Goal: Navigation & Orientation: Understand site structure

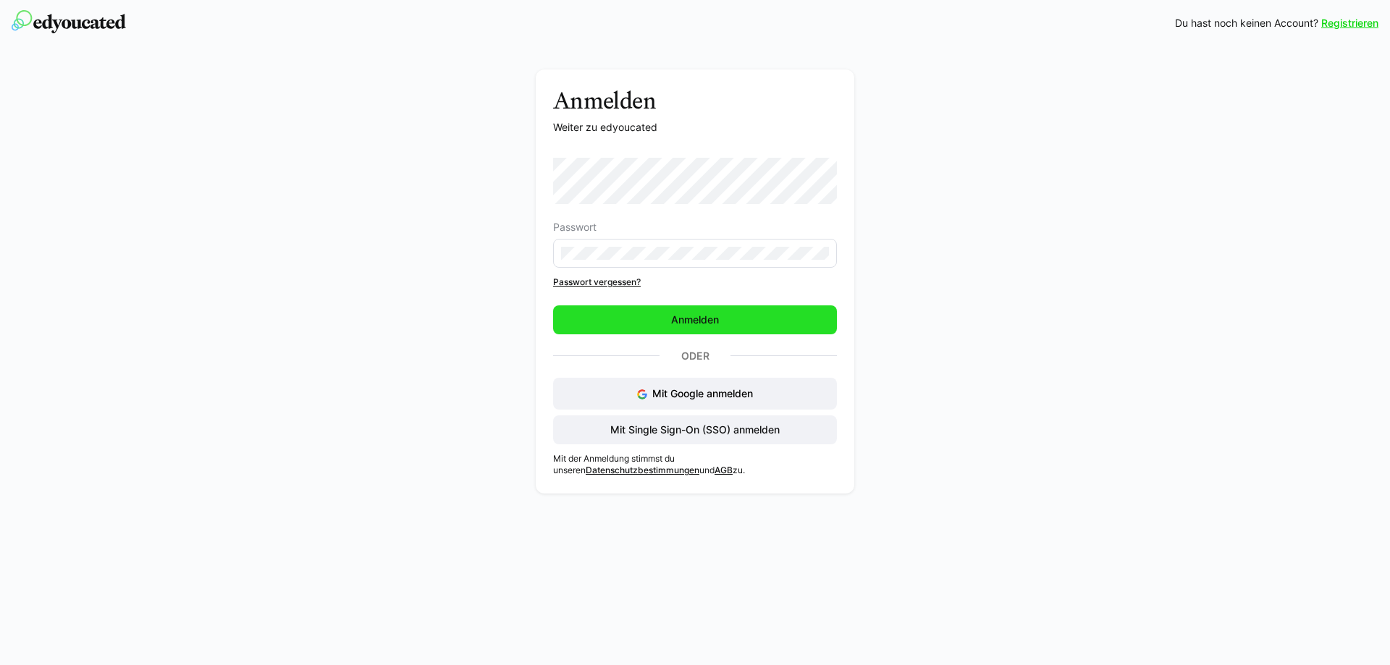
click at [702, 314] on span "Anmelden" at bounding box center [695, 320] width 52 height 14
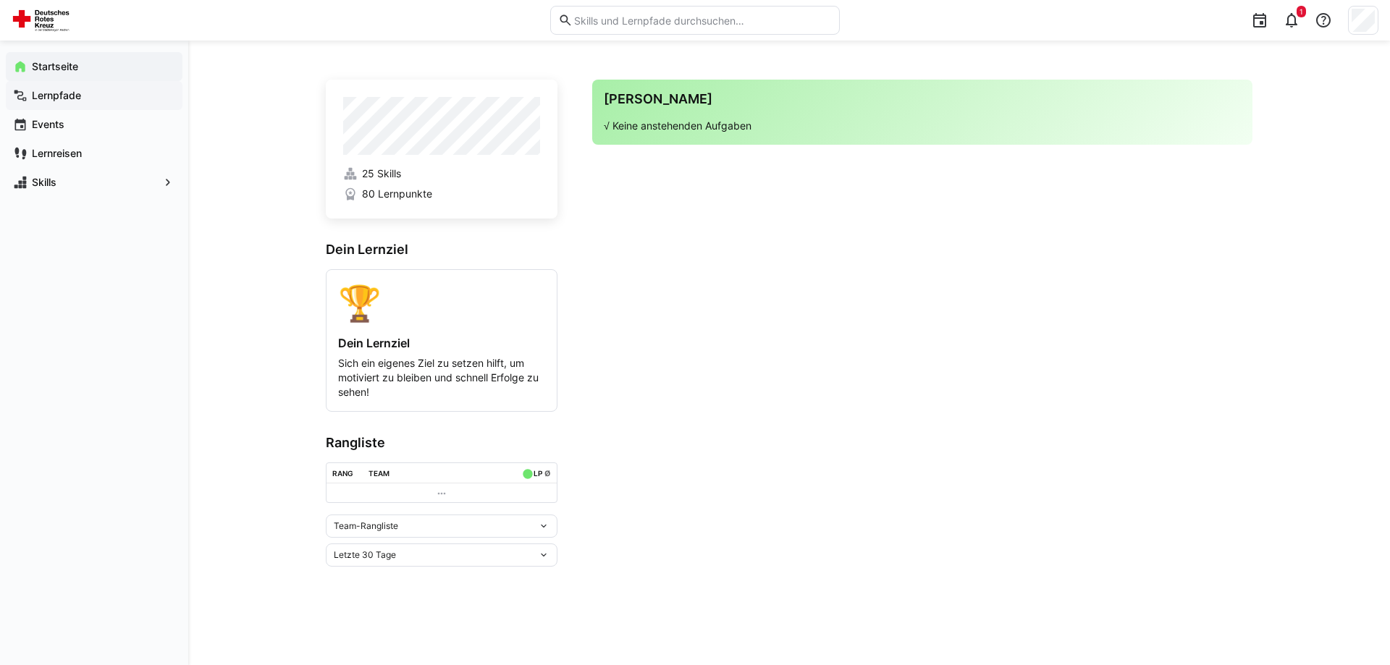
click at [57, 88] on div "Lernpfade" at bounding box center [94, 95] width 177 height 29
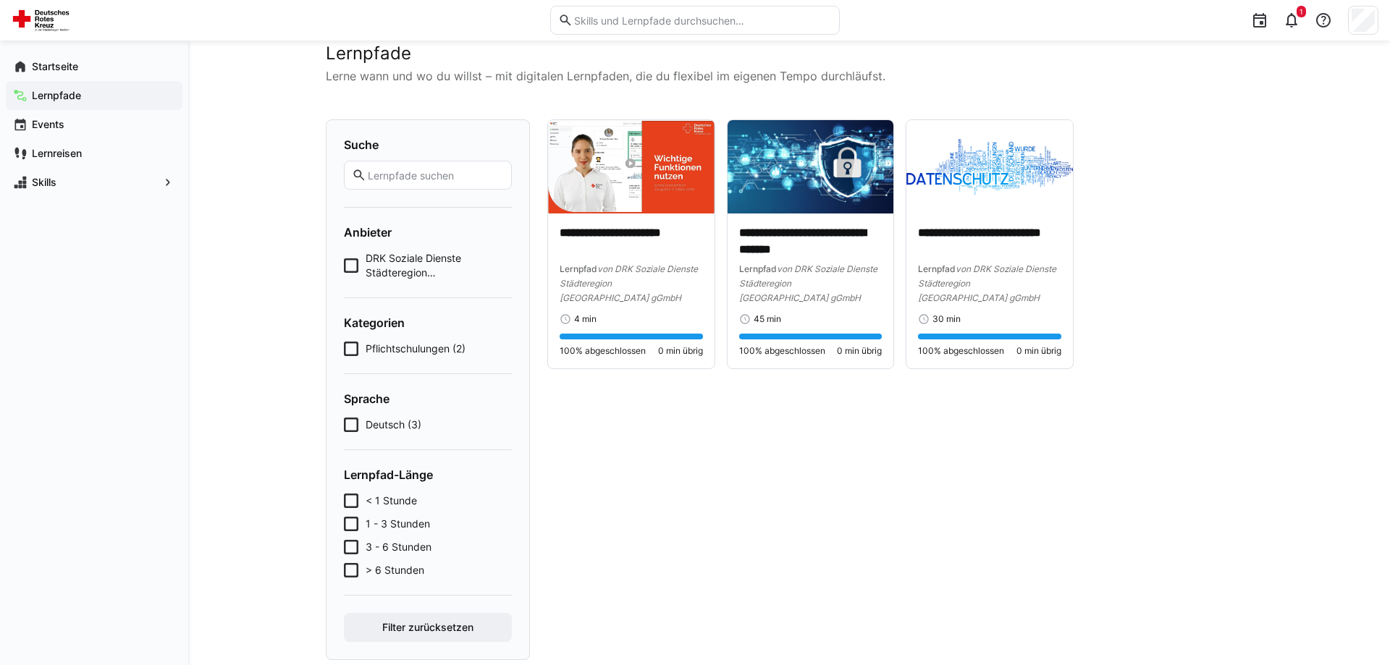
scroll to position [62, 0]
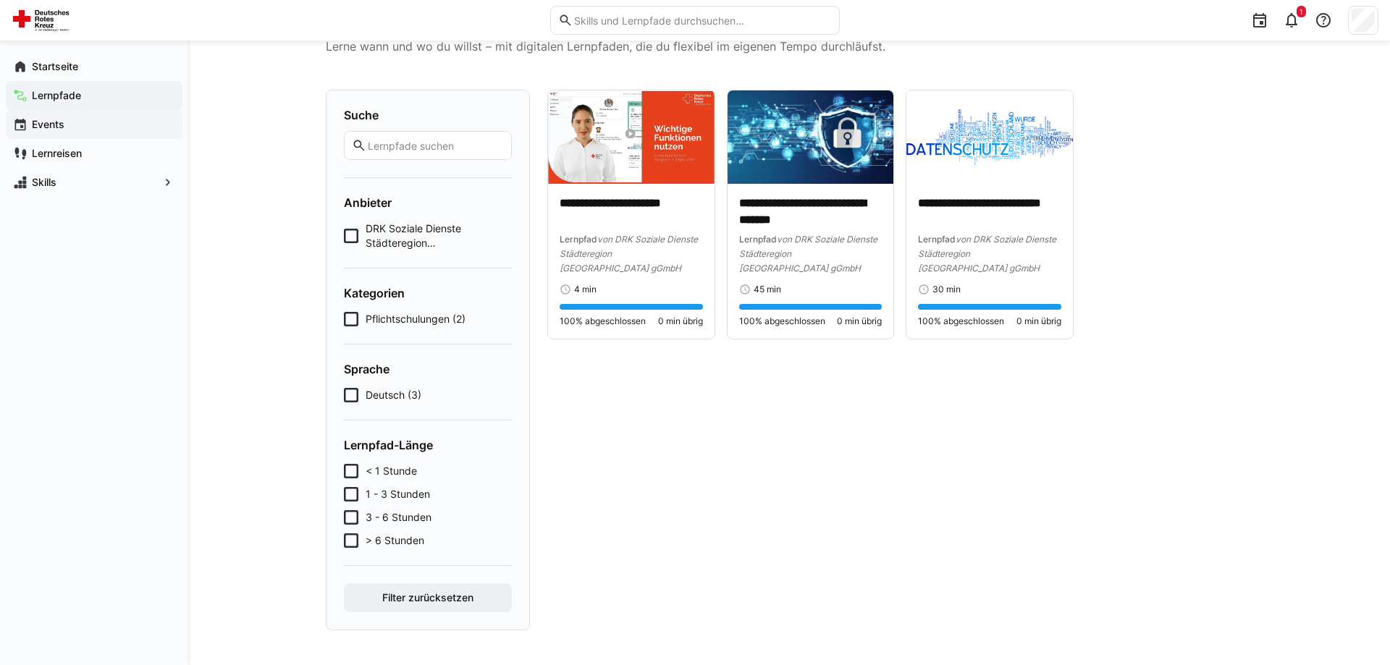
click at [0, 0] on app-navigation-label "Events" at bounding box center [0, 0] width 0 height 0
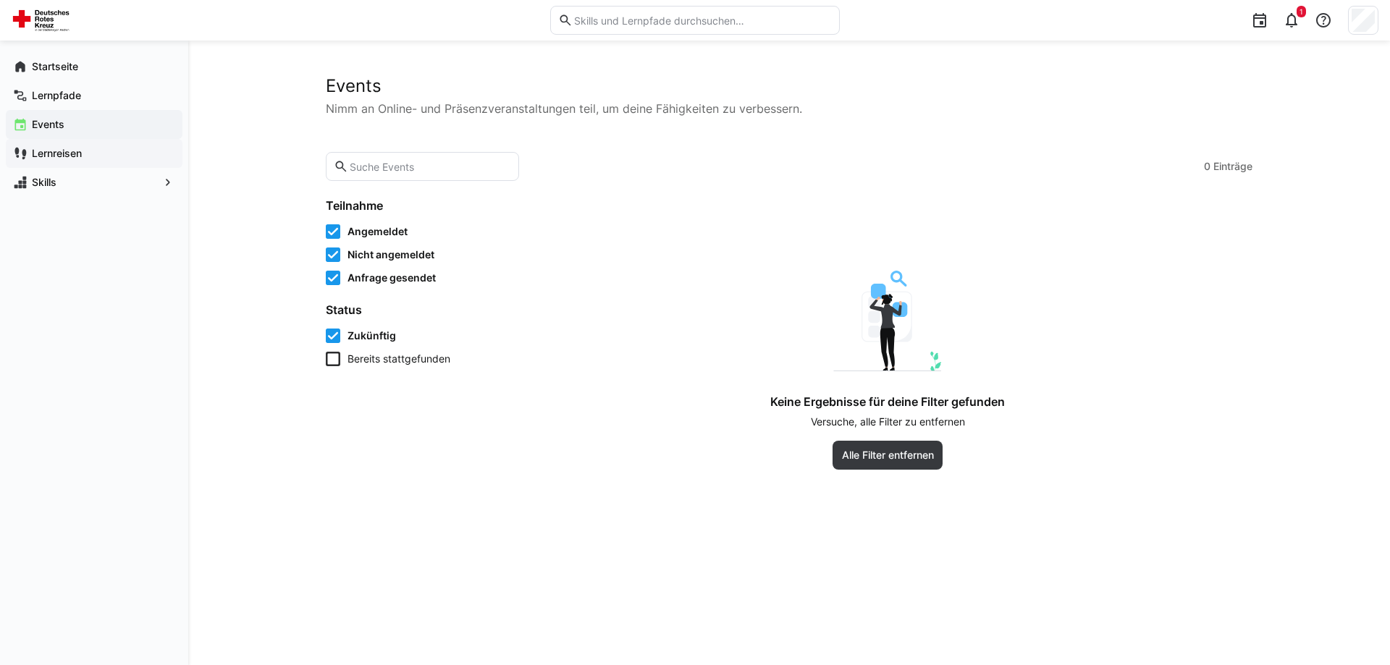
click at [0, 0] on app-navigation-label "Lernreisen" at bounding box center [0, 0] width 0 height 0
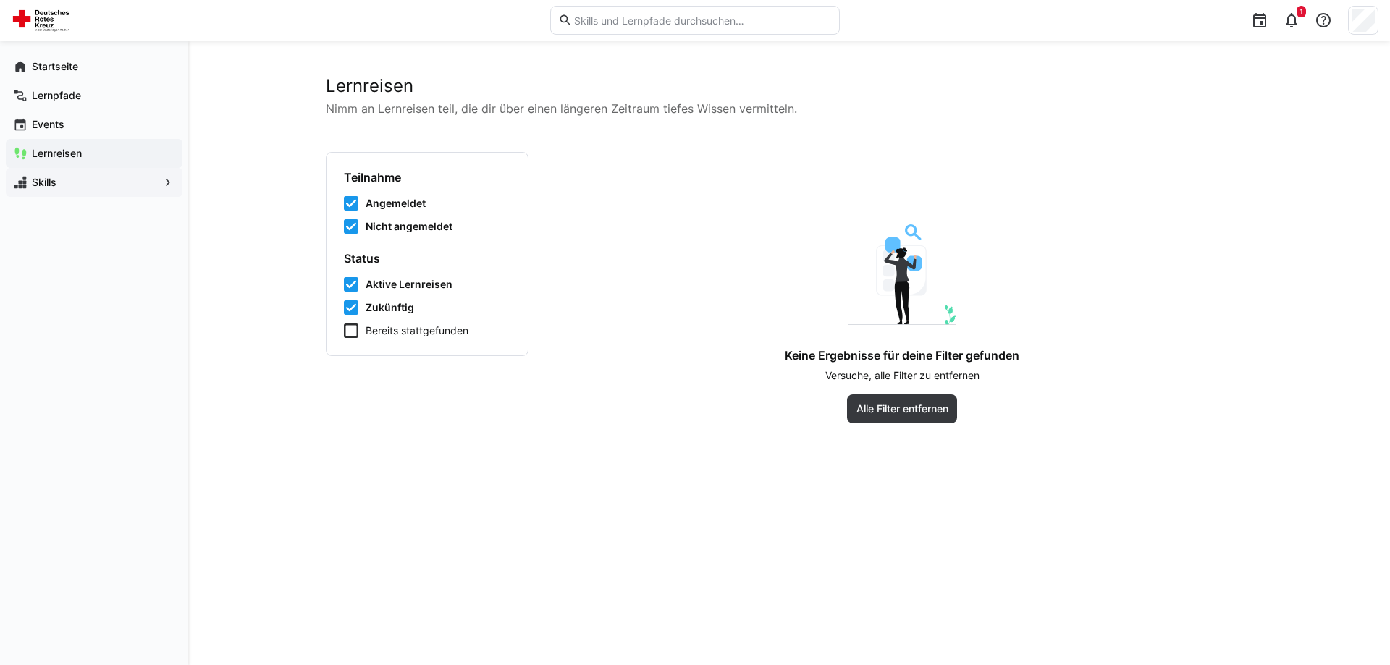
click at [0, 0] on app-navigation-label "Skills" at bounding box center [0, 0] width 0 height 0
